Goal: Task Accomplishment & Management: Use online tool/utility

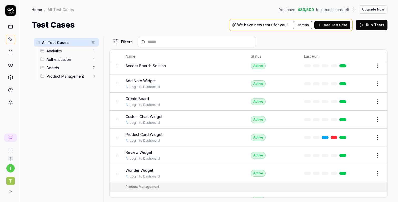
scroll to position [64, 0]
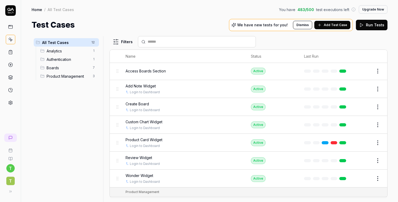
click at [363, 89] on button "Edit" at bounding box center [365, 89] width 13 height 8
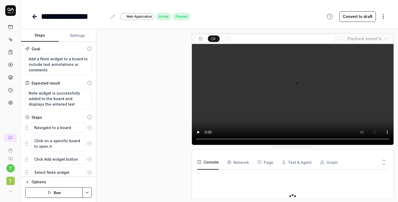
type textarea "*"
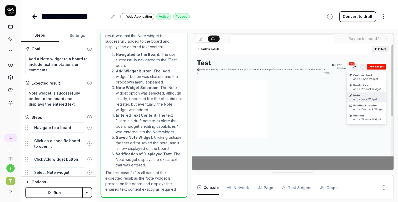
click at [112, 16] on icon at bounding box center [113, 16] width 4 height 4
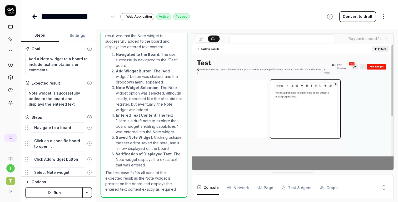
click at [59, 19] on div "**********" at bounding box center [74, 17] width 67 height 12
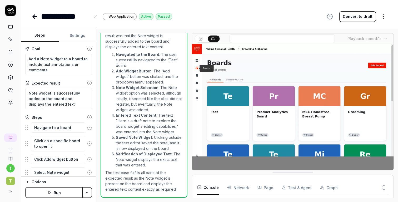
click at [37, 17] on icon at bounding box center [35, 16] width 6 height 6
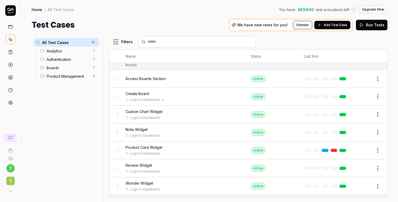
scroll to position [54, 0]
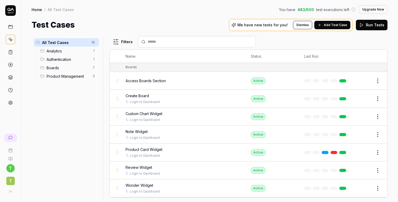
click at [145, 129] on span "Note Widget" at bounding box center [137, 132] width 22 height 6
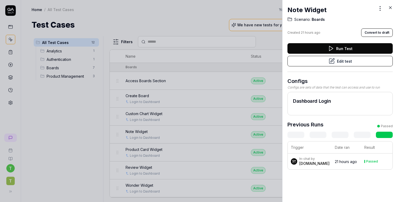
click at [389, 8] on icon at bounding box center [390, 7] width 5 height 5
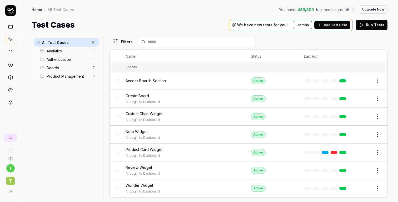
click at [367, 132] on button "Edit" at bounding box center [365, 134] width 13 height 8
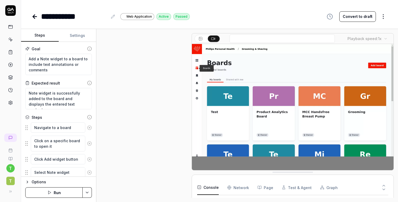
scroll to position [236, 0]
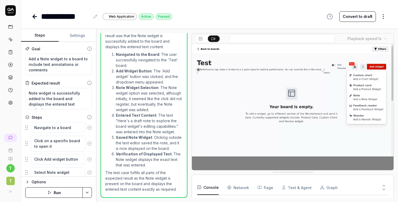
scroll to position [68, 0]
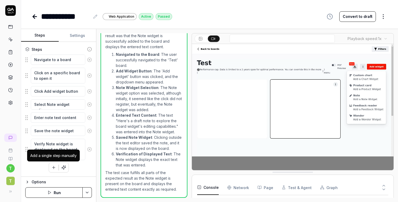
click at [52, 166] on icon "button" at bounding box center [53, 167] width 5 height 5
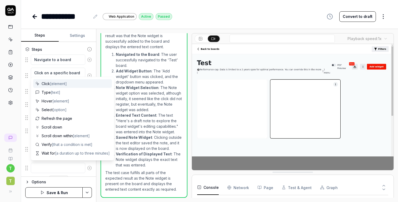
type textarea "*"
type textarea "e"
type textarea "*"
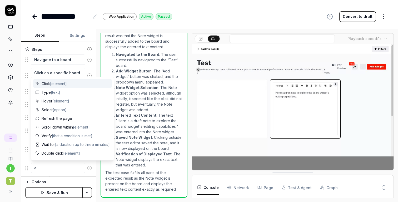
type textarea "ed"
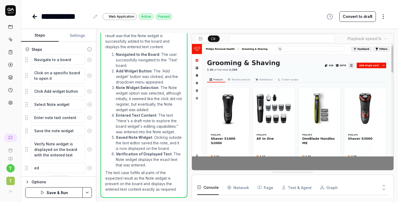
type textarea "*"
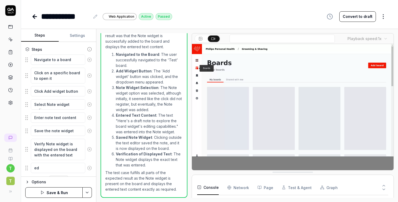
type textarea "edi"
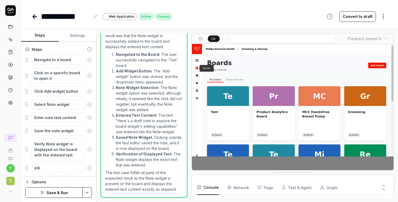
type textarea "*"
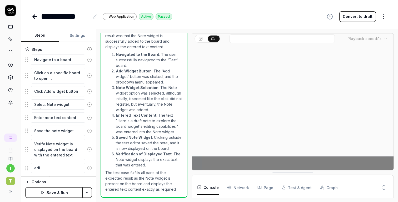
type textarea "edit"
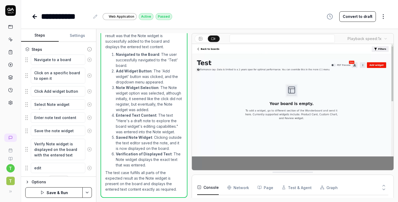
type textarea "*"
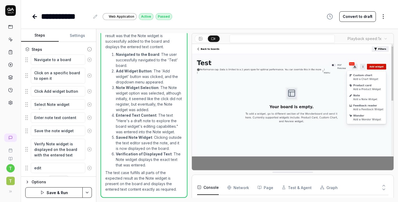
type textarea "edit"
type textarea "*"
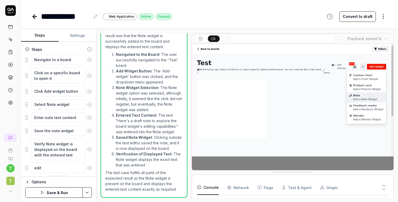
type textarea "edit n"
type textarea "*"
type textarea "edit no"
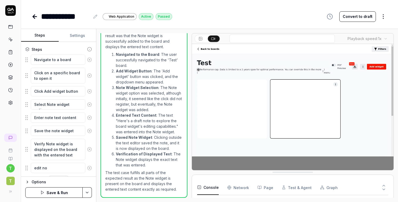
type textarea "*"
type textarea "edit not"
type textarea "*"
type textarea "edit note"
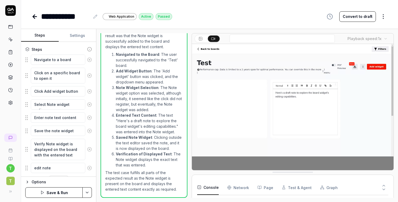
type textarea "*"
type textarea "edit note"
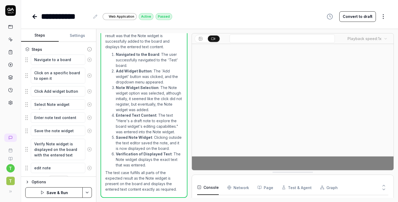
type textarea "*"
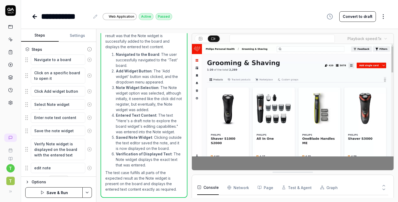
type textarea "edit note w"
type textarea "*"
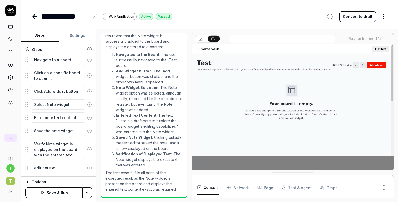
type textarea "edit note wi"
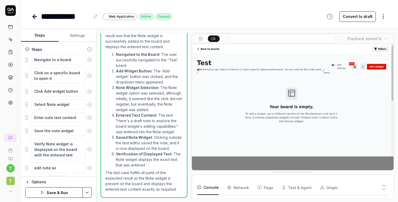
type textarea "*"
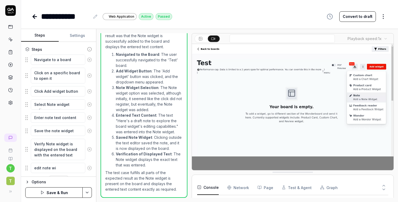
type textarea "edit note wid"
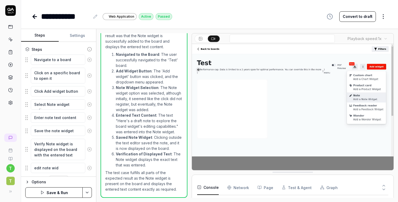
type textarea "*"
type textarea "edit note widg"
type textarea "*"
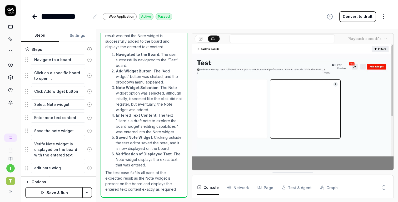
type textarea "edit note widge"
type textarea "*"
type textarea "edit note widget"
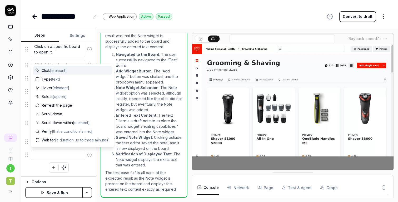
click at [83, 169] on div "Navigate to a board Click on a specific board to open it Click Add widget butto…" at bounding box center [58, 100] width 67 height 145
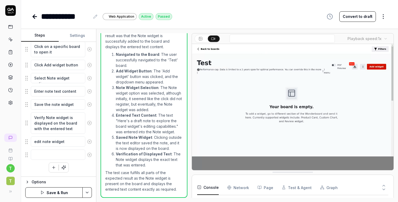
click at [89, 155] on icon at bounding box center [89, 154] width 5 height 5
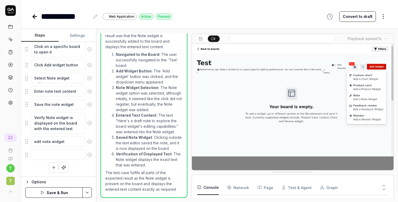
scroll to position [81, 0]
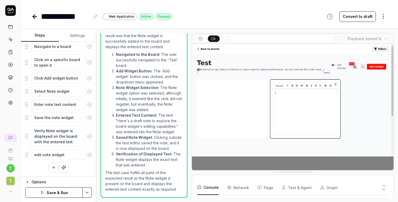
click at [66, 191] on button "Save & Run" at bounding box center [53, 192] width 57 height 11
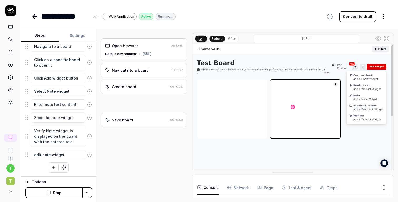
type textarea "*"
